Goal: Download file/media

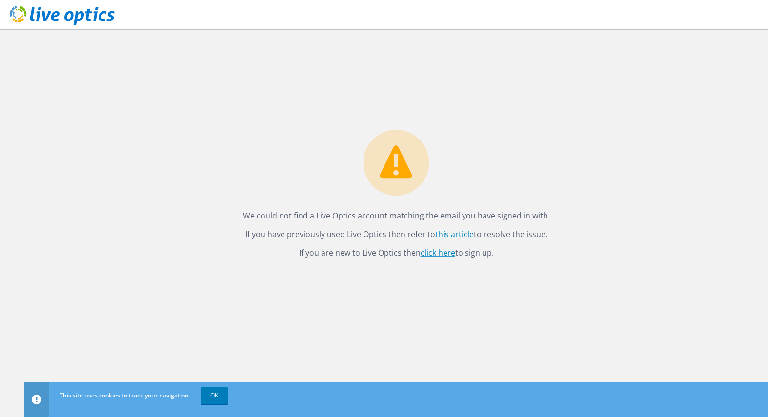
click at [431, 254] on link "click here" at bounding box center [438, 252] width 35 height 11
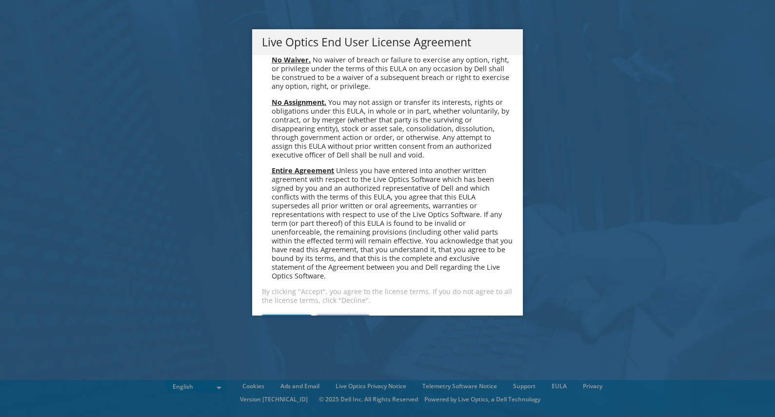
scroll to position [3689, 0]
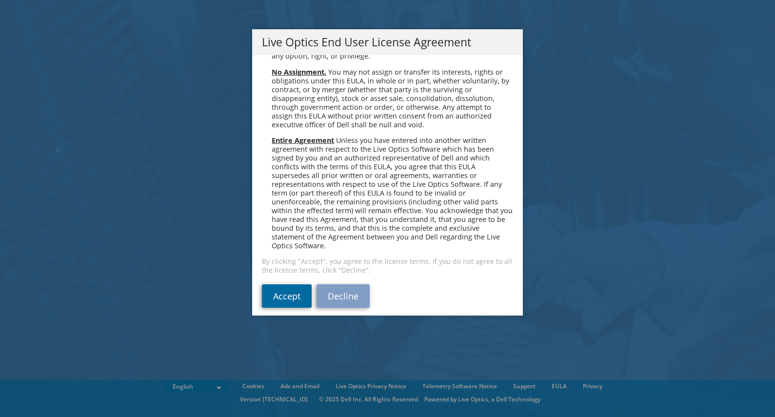
click at [287, 285] on link "Accept" at bounding box center [287, 295] width 50 height 23
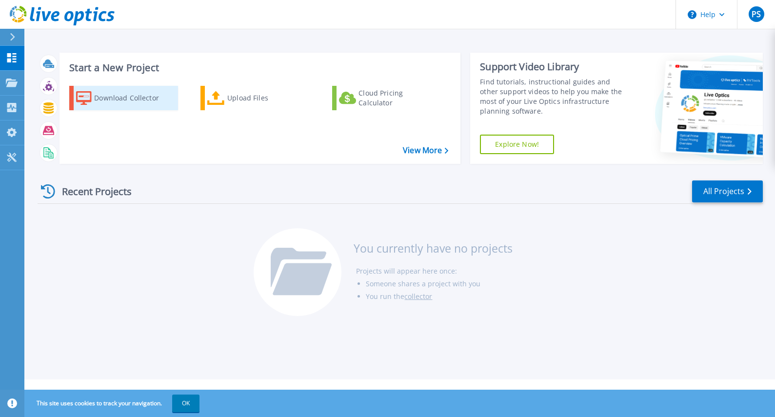
click at [123, 101] on div "Download Collector" at bounding box center [133, 98] width 78 height 20
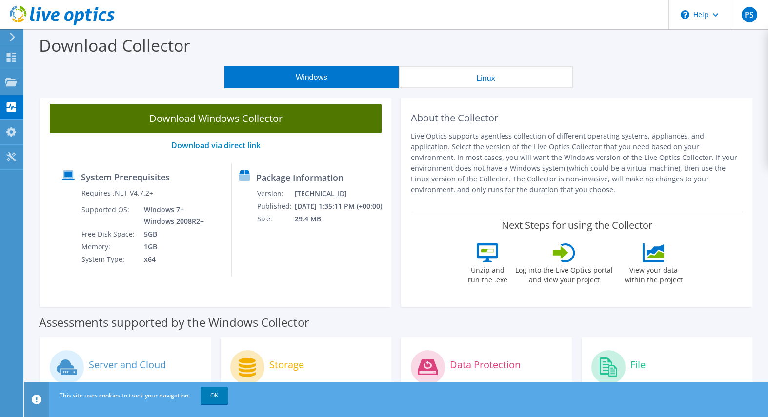
click at [216, 115] on link "Download Windows Collector" at bounding box center [216, 118] width 332 height 29
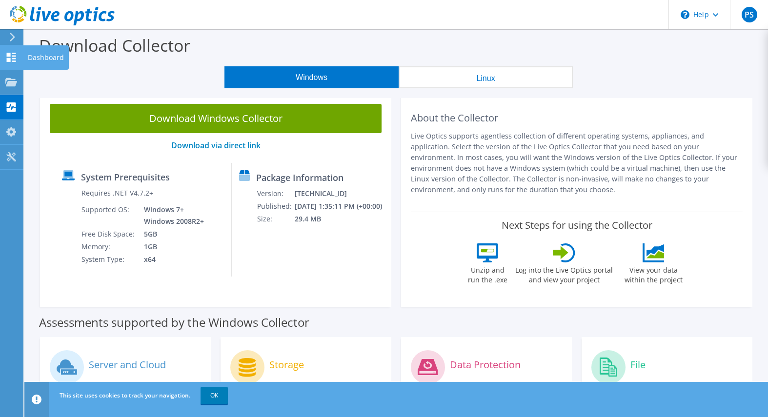
click at [14, 57] on icon at bounding box center [11, 57] width 12 height 9
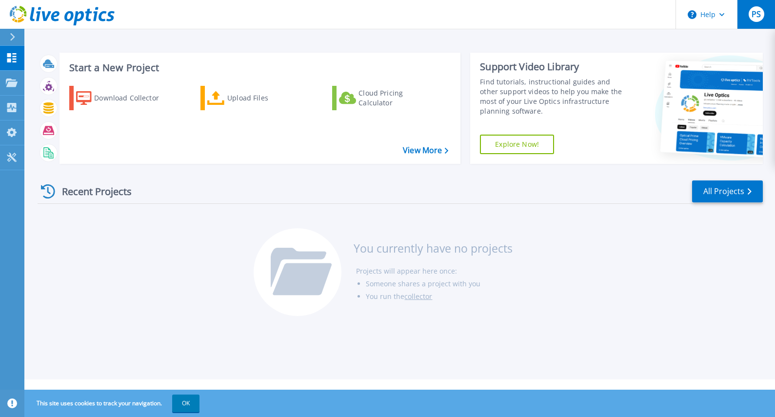
click at [751, 20] on div "PS" at bounding box center [757, 14] width 16 height 16
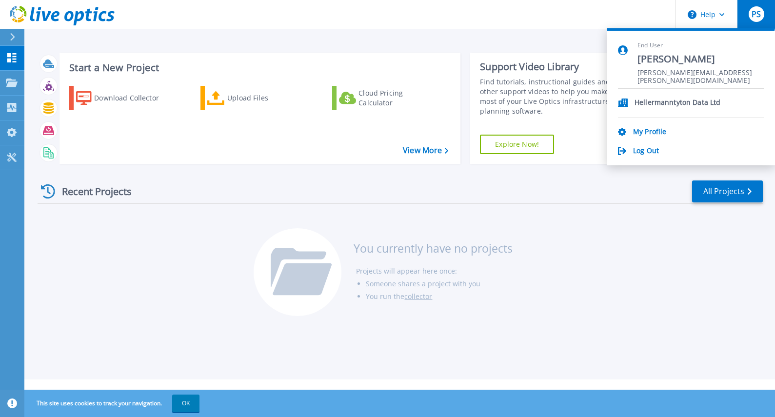
click at [568, 20] on header "Help PS End User [PERSON_NAME] [PERSON_NAME][EMAIL_ADDRESS][PERSON_NAME][DOMAIN…" at bounding box center [387, 14] width 775 height 29
